Goal: Transaction & Acquisition: Purchase product/service

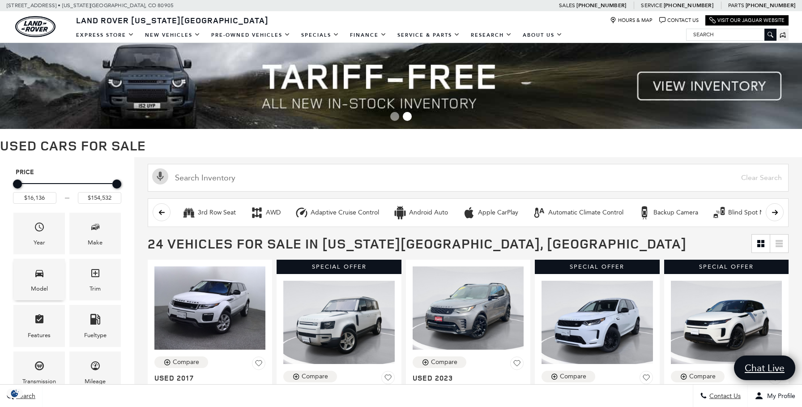
click at [40, 273] on icon "Model" at bounding box center [39, 273] width 8 height 7
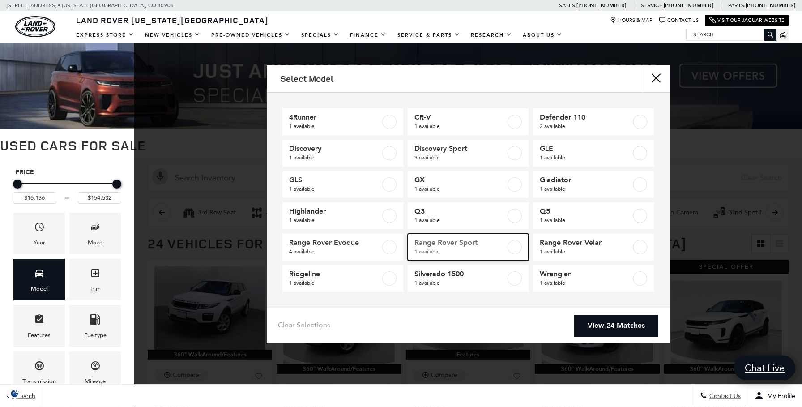
click at [480, 252] on span "1 available" at bounding box center [459, 251] width 91 height 9
type input "$154,532"
checkbox input "true"
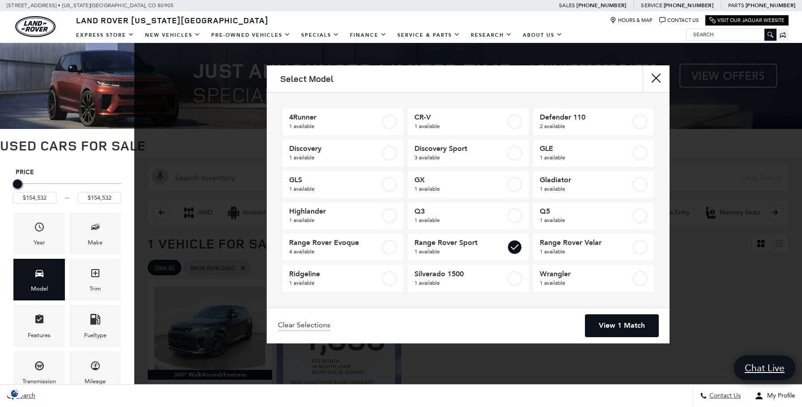
click at [619, 331] on link "View 1 Match" at bounding box center [621, 326] width 73 height 22
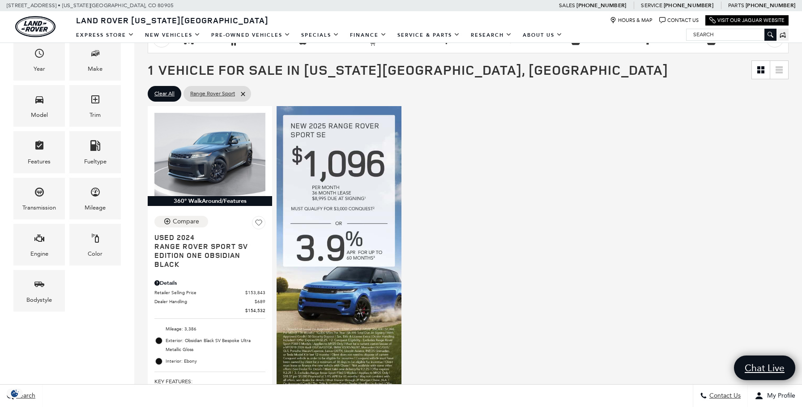
scroll to position [180, 0]
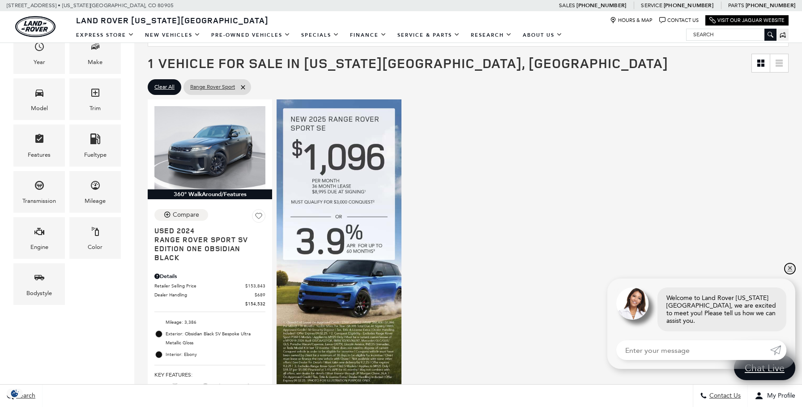
click at [791, 274] on link "✕" at bounding box center [790, 268] width 11 height 11
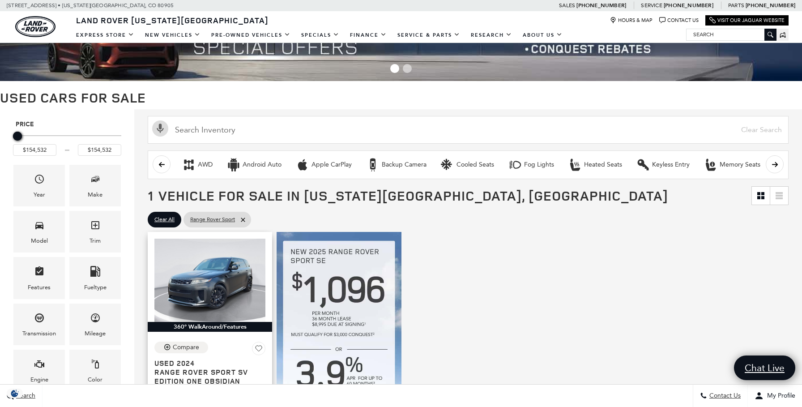
scroll to position [0, 0]
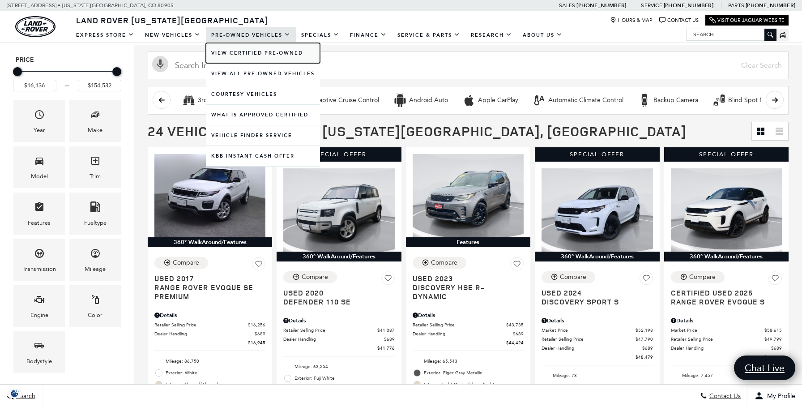
click at [273, 51] on link "View Certified Pre-Owned" at bounding box center [263, 53] width 114 height 20
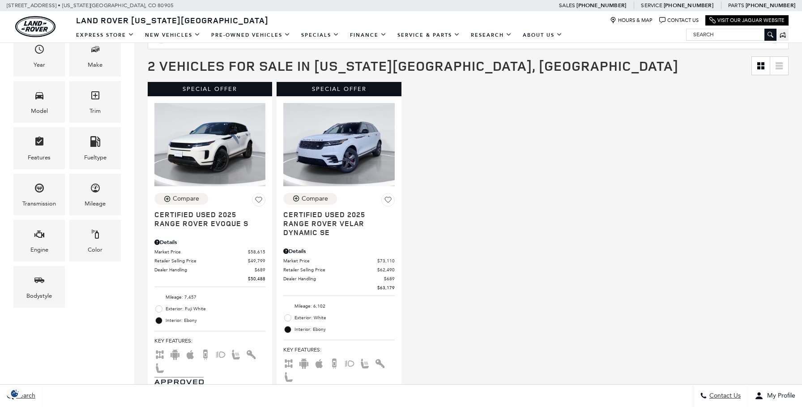
scroll to position [197, 0]
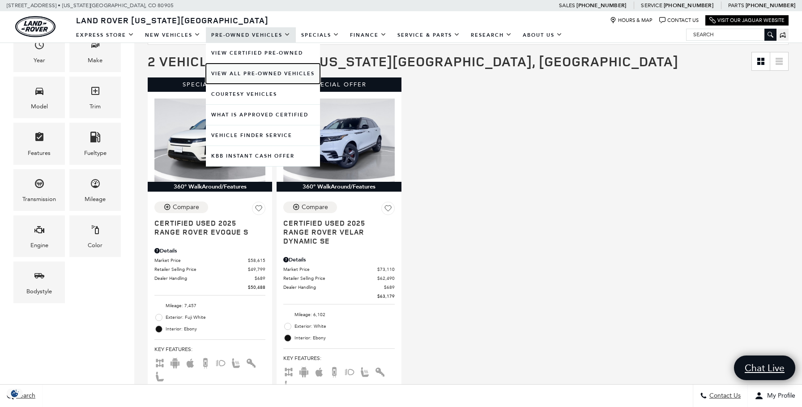
click at [265, 70] on link "View All Pre-Owned Vehicles" at bounding box center [263, 74] width 114 height 20
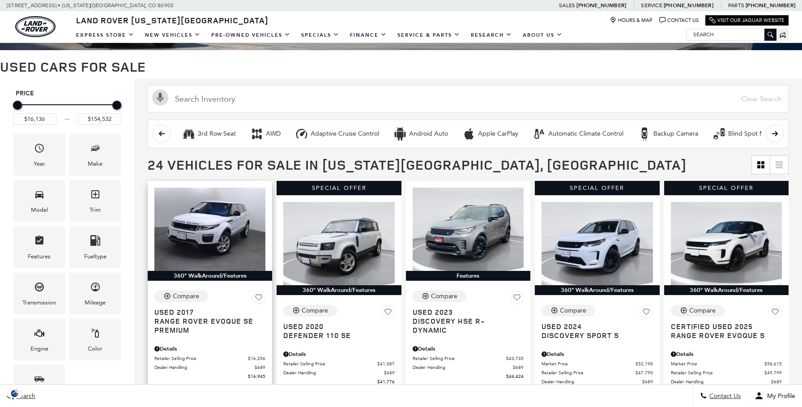
scroll to position [156, 0]
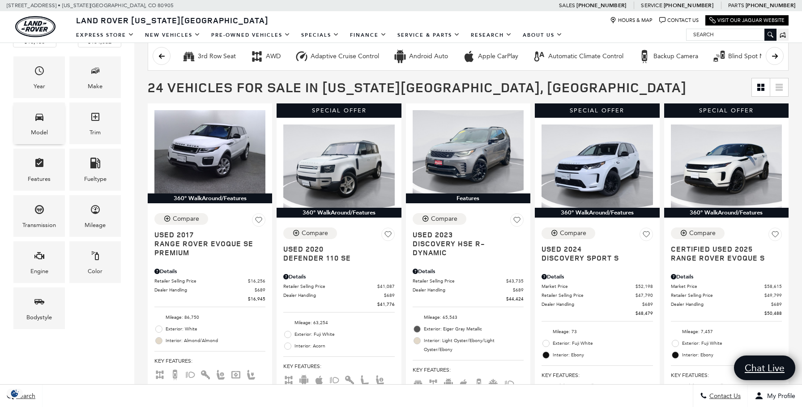
click at [33, 129] on div "Model" at bounding box center [39, 133] width 17 height 10
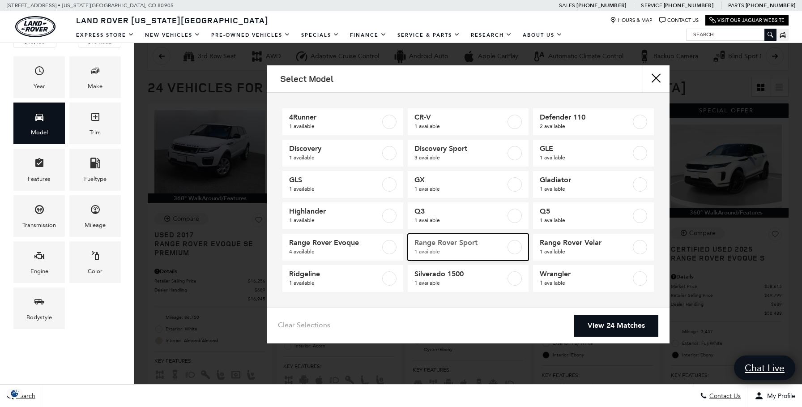
click at [489, 240] on span "Range Rover Sport" at bounding box center [459, 242] width 91 height 9
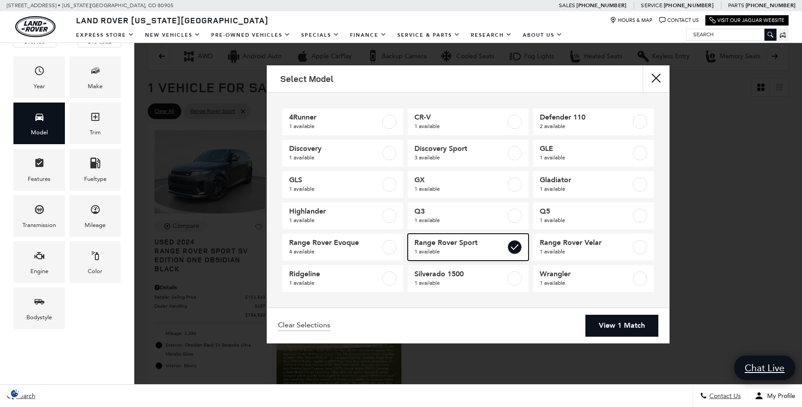
type input "$154,532"
checkbox input "true"
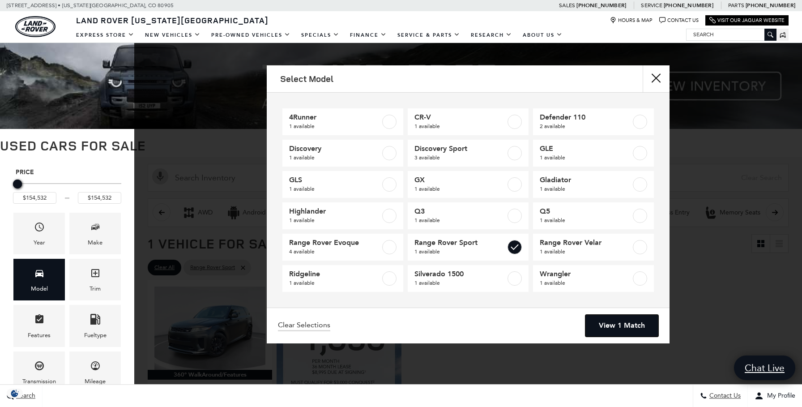
click at [617, 326] on link "View 1 Match" at bounding box center [621, 326] width 73 height 22
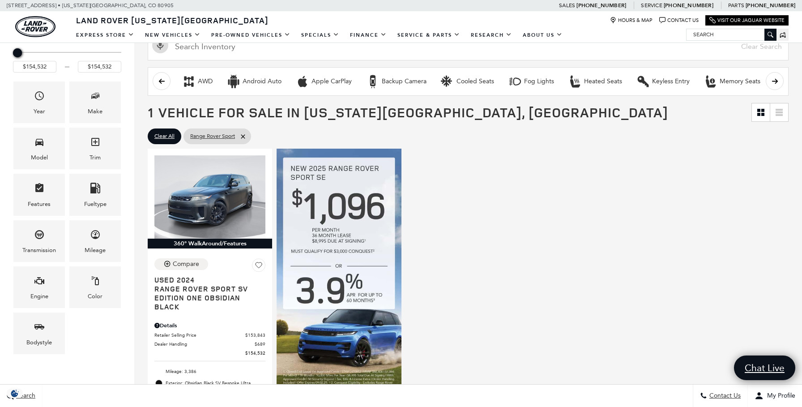
scroll to position [132, 0]
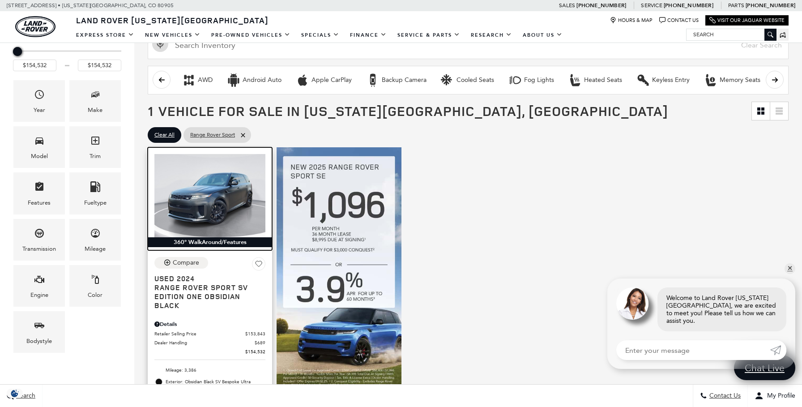
click at [202, 189] on img at bounding box center [209, 195] width 111 height 83
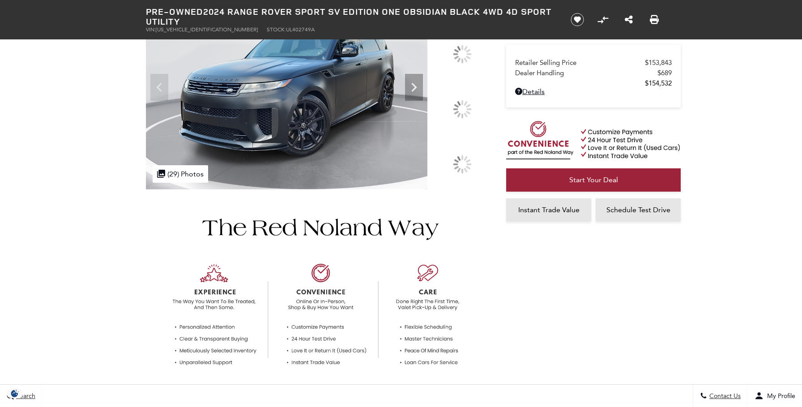
scroll to position [435, 0]
